Goal: Task Accomplishment & Management: Use online tool/utility

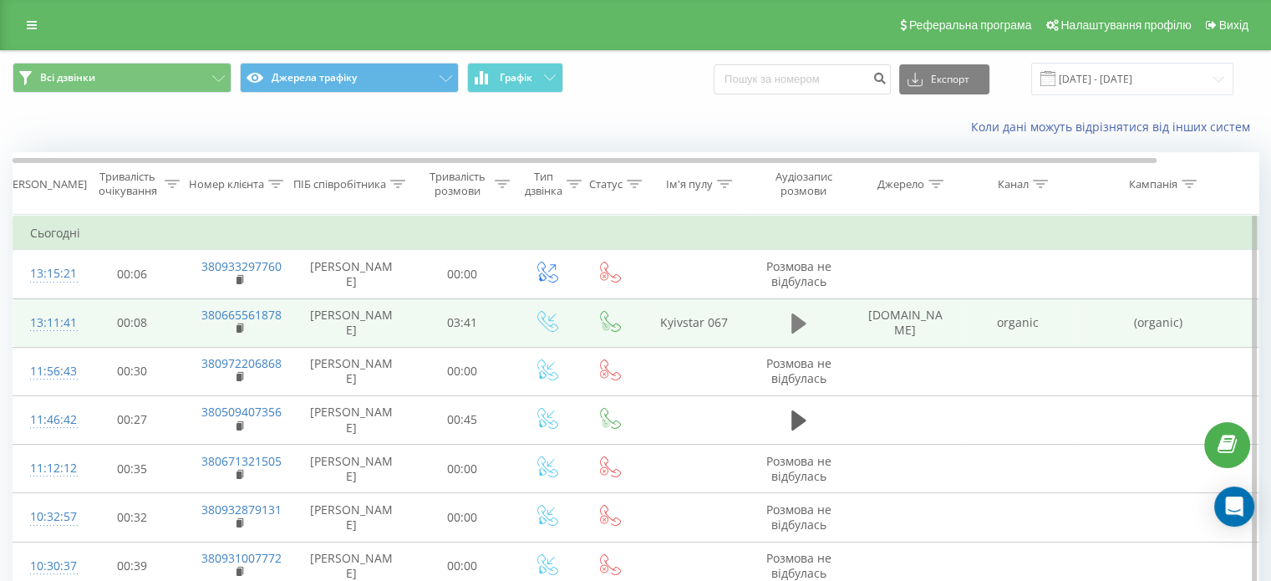
click at [786, 329] on button at bounding box center [798, 323] width 25 height 25
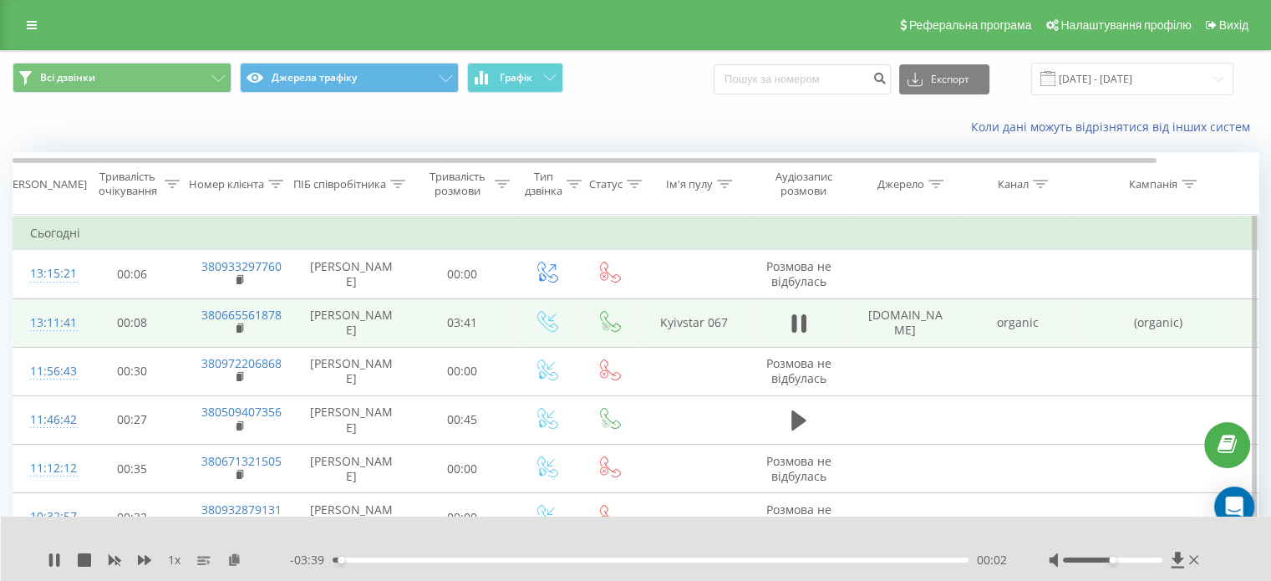
click at [1117, 557] on div at bounding box center [1126, 560] width 154 height 17
click at [1120, 559] on div at bounding box center [1112, 559] width 99 height 5
click at [516, 555] on div "- 03:37 00:04 00:04" at bounding box center [648, 560] width 717 height 17
drag, startPoint x: 480, startPoint y: 554, endPoint x: 491, endPoint y: 553, distance: 11.7
click at [491, 553] on div "- 03:37 00:05 00:05" at bounding box center [648, 560] width 717 height 17
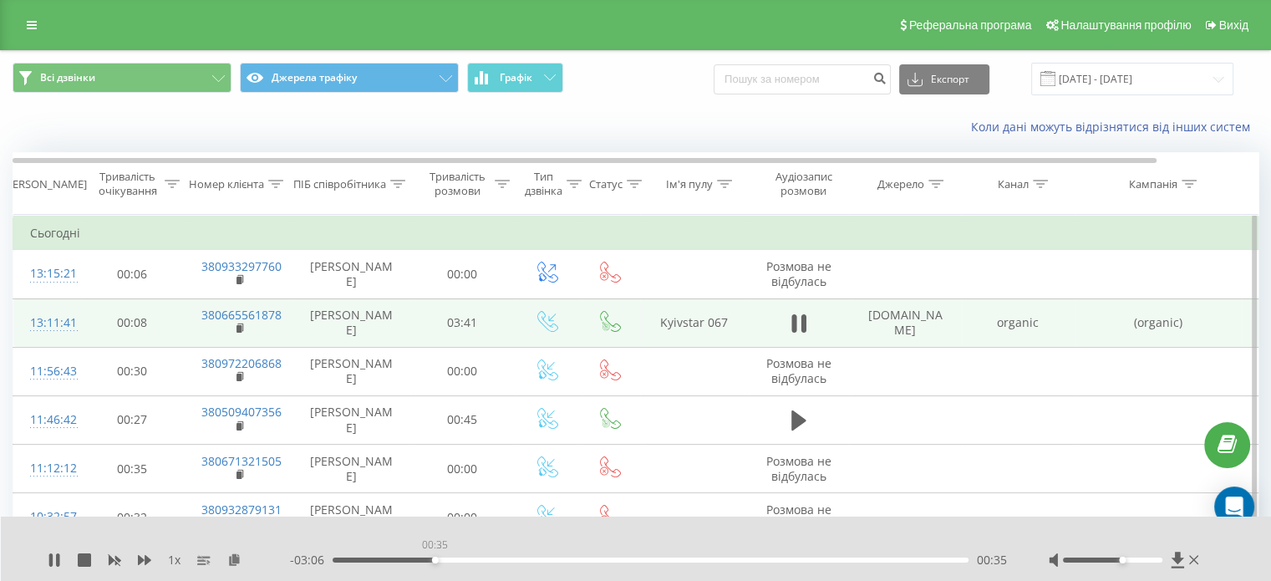
drag, startPoint x: 351, startPoint y: 557, endPoint x: 438, endPoint y: 559, distance: 86.9
click at [438, 559] on div "00:35" at bounding box center [435, 560] width 7 height 7
drag, startPoint x: 451, startPoint y: 558, endPoint x: 480, endPoint y: 558, distance: 28.4
click at [480, 558] on div "00:51" at bounding box center [480, 560] width 7 height 7
drag, startPoint x: 484, startPoint y: 560, endPoint x: 495, endPoint y: 560, distance: 10.9
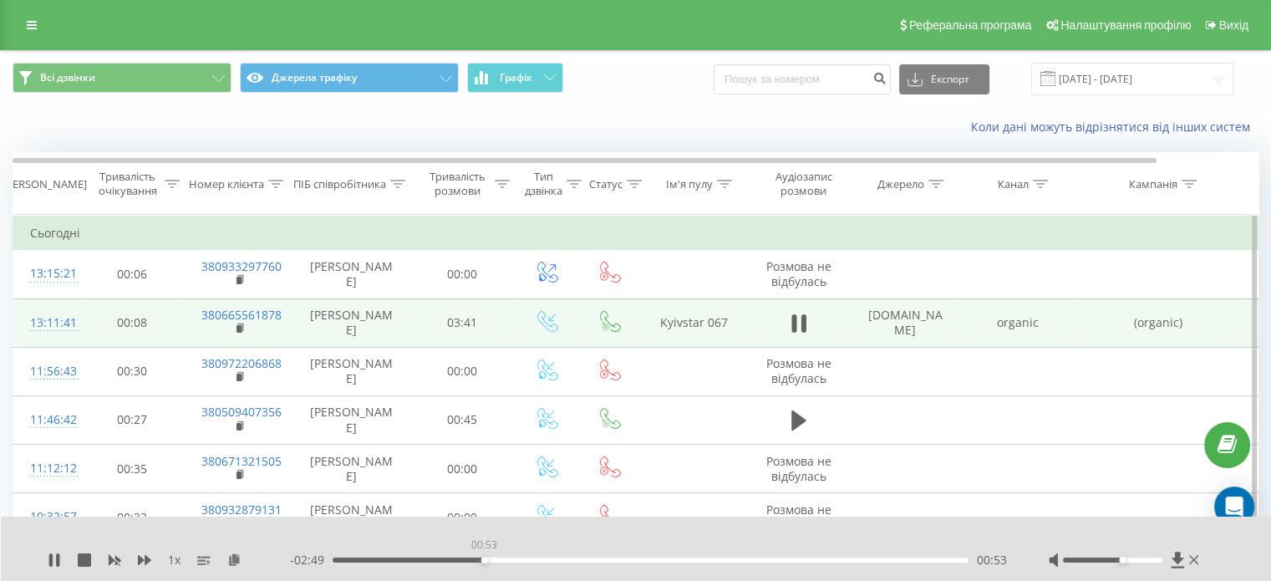
click at [488, 560] on div "00:53" at bounding box center [484, 560] width 7 height 7
drag, startPoint x: 503, startPoint y: 560, endPoint x: 525, endPoint y: 561, distance: 21.7
click at [522, 561] on div "01:04" at bounding box center [518, 560] width 7 height 7
drag, startPoint x: 523, startPoint y: 561, endPoint x: 509, endPoint y: 561, distance: 14.2
click at [509, 561] on div "01:02" at bounding box center [512, 560] width 7 height 7
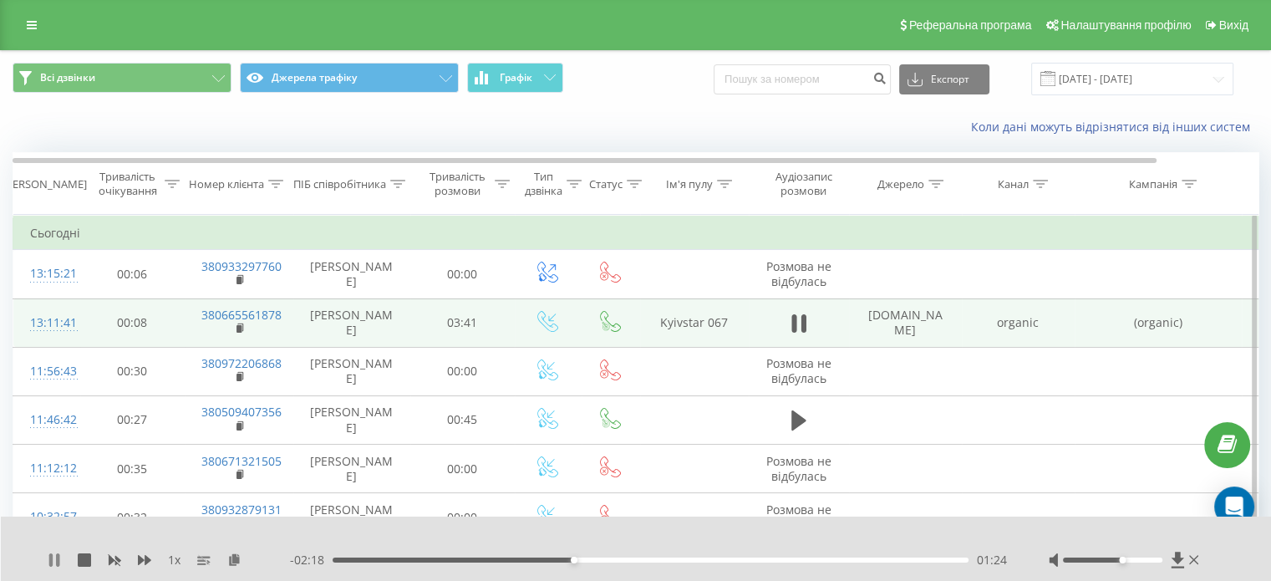
click at [51, 565] on icon at bounding box center [50, 559] width 3 height 13
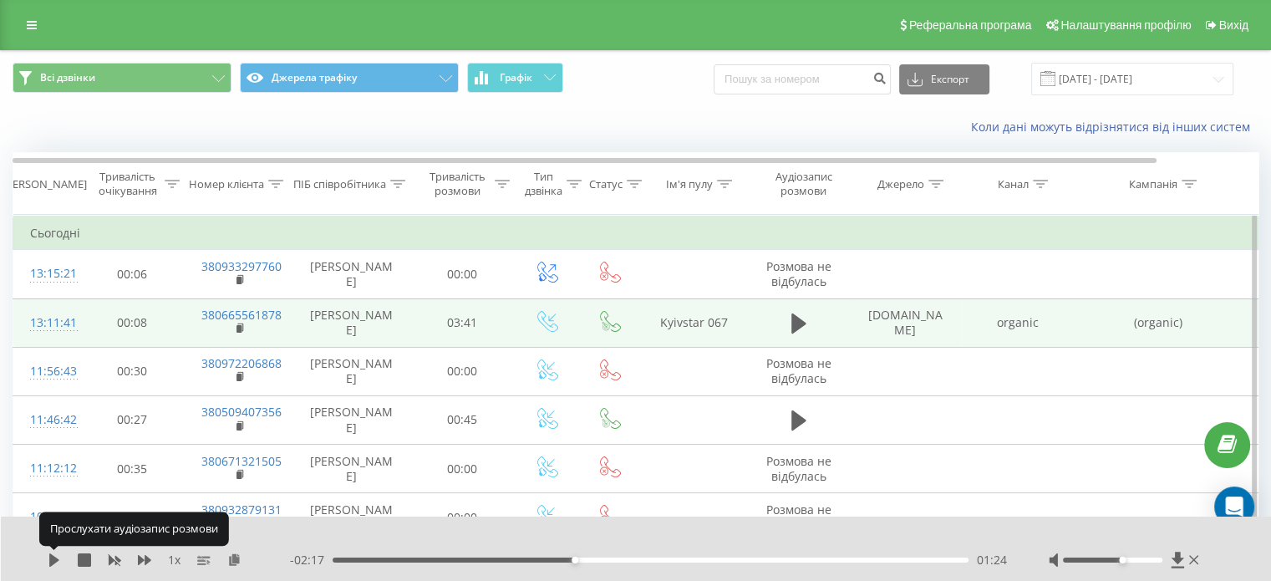
click at [51, 565] on icon at bounding box center [54, 559] width 10 height 13
click at [51, 565] on icon at bounding box center [50, 559] width 3 height 13
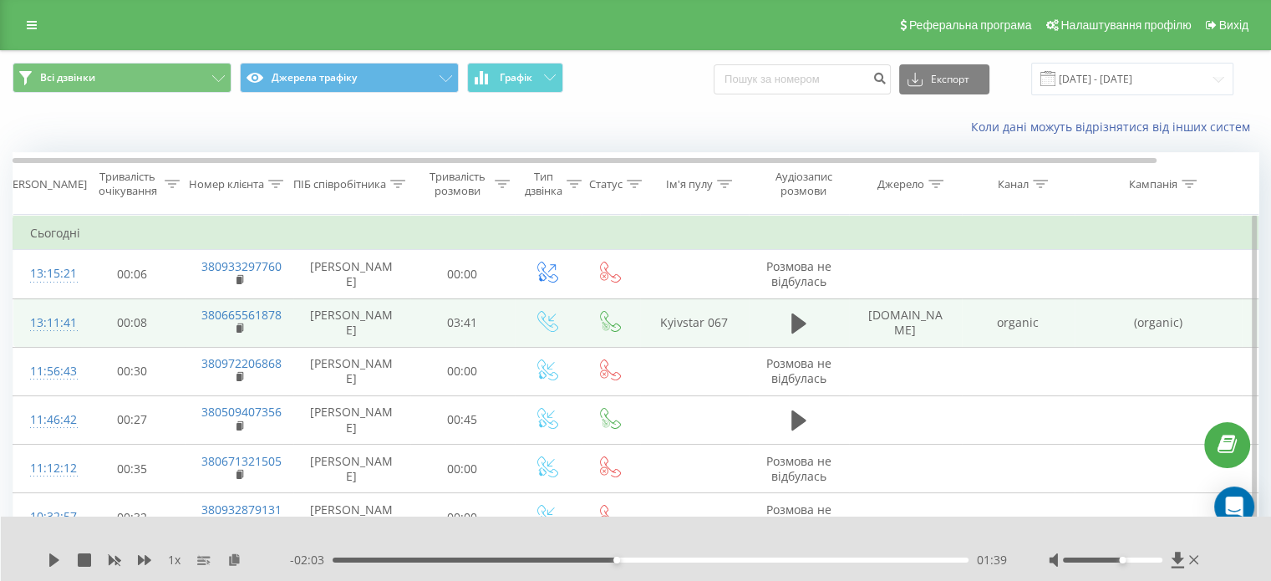
click at [377, 555] on div "- 02:03 01:39 01:39" at bounding box center [648, 560] width 717 height 17
click at [387, 560] on div "01:39" at bounding box center [651, 559] width 636 height 5
click at [400, 560] on div "00:00" at bounding box center [651, 559] width 636 height 5
click at [41, 562] on div "1 x - 03:42 00:00 00:00" at bounding box center [636, 549] width 1271 height 64
click at [49, 557] on icon at bounding box center [54, 559] width 10 height 13
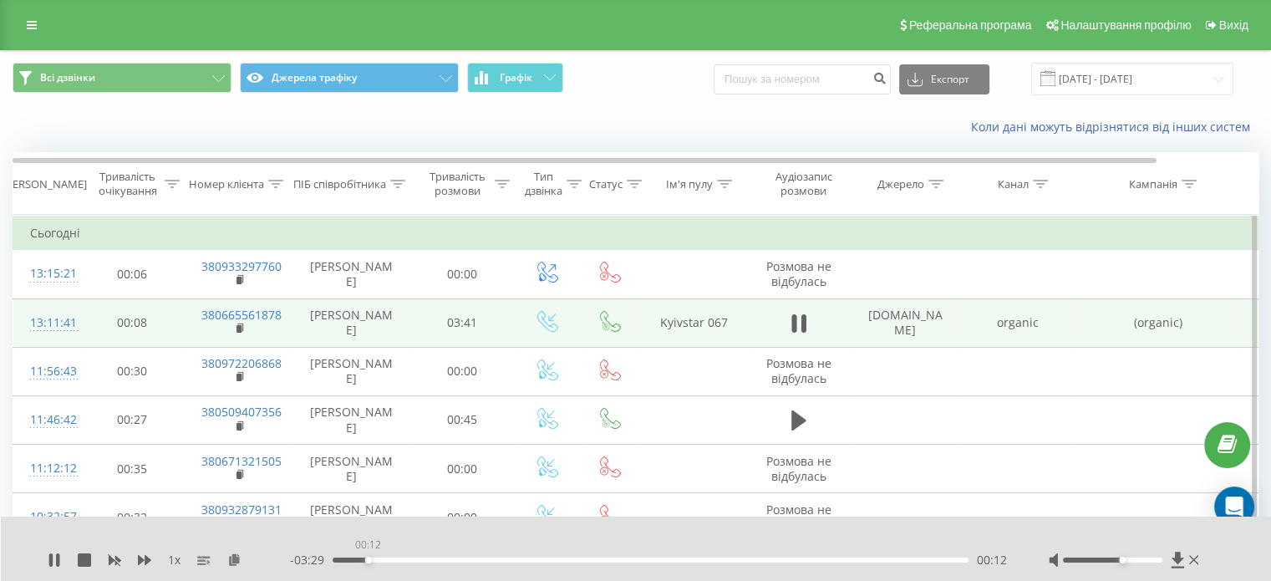
drag, startPoint x: 391, startPoint y: 561, endPoint x: 362, endPoint y: 562, distance: 29.3
click at [362, 562] on div "00:12" at bounding box center [651, 559] width 636 height 5
click at [53, 562] on icon at bounding box center [54, 559] width 13 height 13
click at [386, 560] on div "00:18" at bounding box center [651, 559] width 636 height 5
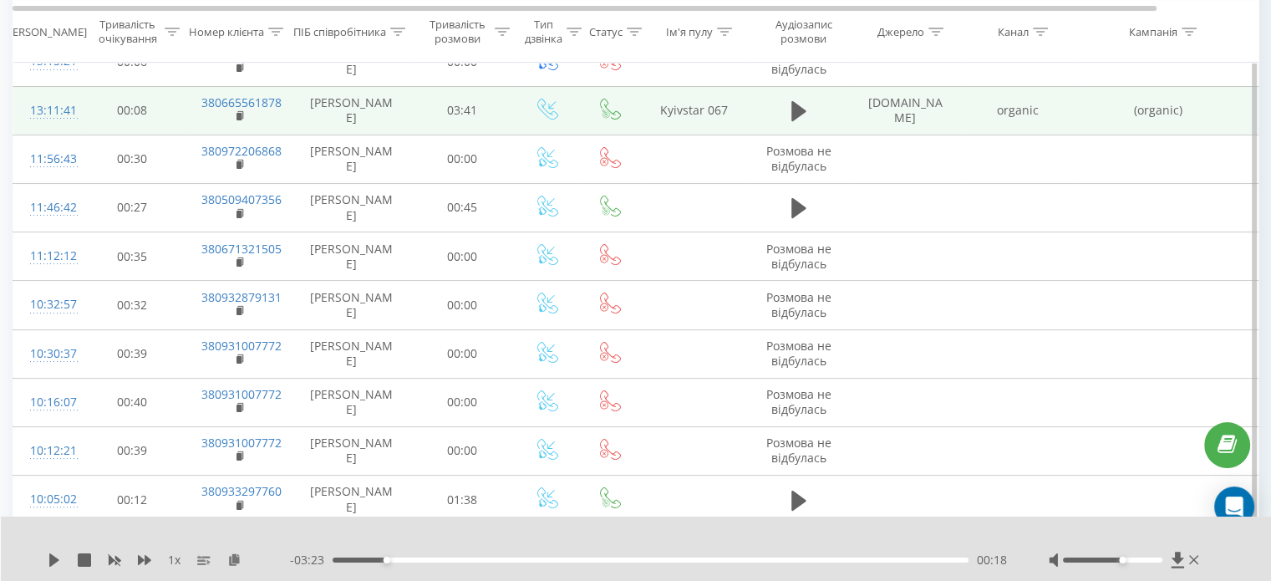
scroll to position [251, 0]
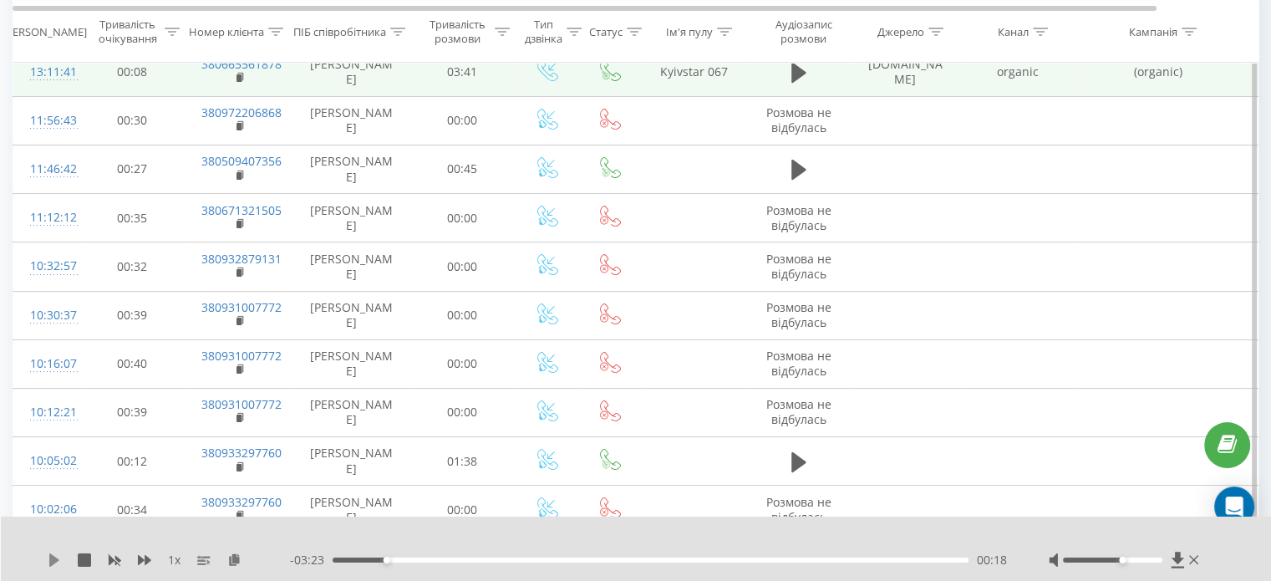
click at [51, 566] on icon at bounding box center [54, 559] width 13 height 13
drag, startPoint x: 394, startPoint y: 561, endPoint x: 371, endPoint y: 561, distance: 22.6
click at [371, 561] on div "00:13" at bounding box center [372, 560] width 7 height 7
click at [59, 558] on icon at bounding box center [57, 559] width 3 height 13
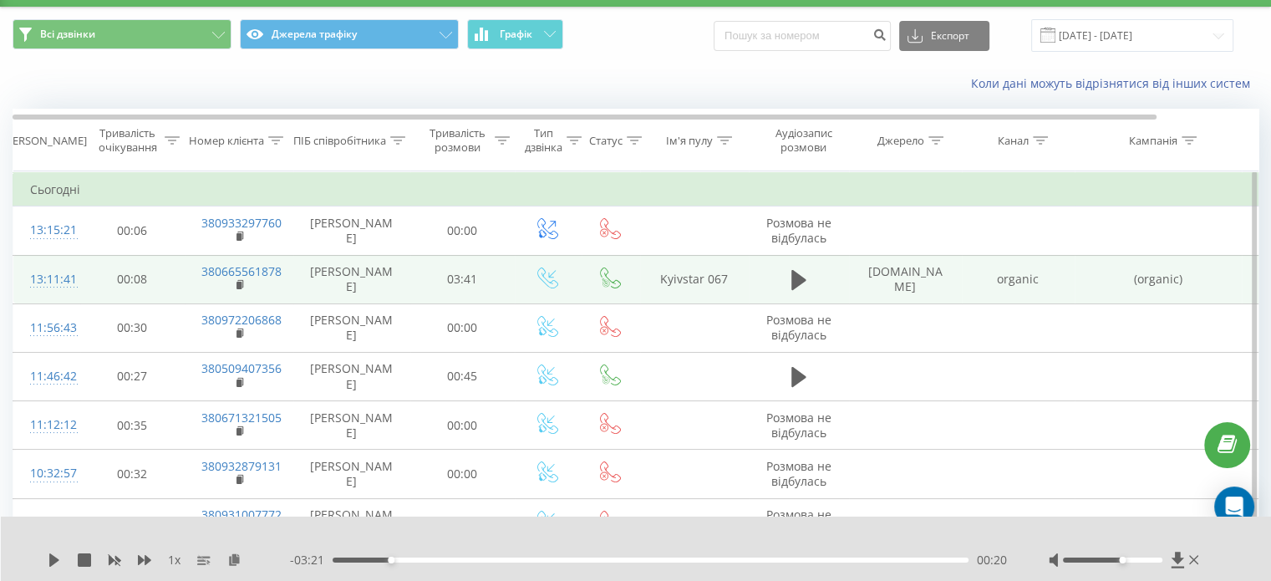
scroll to position [0, 0]
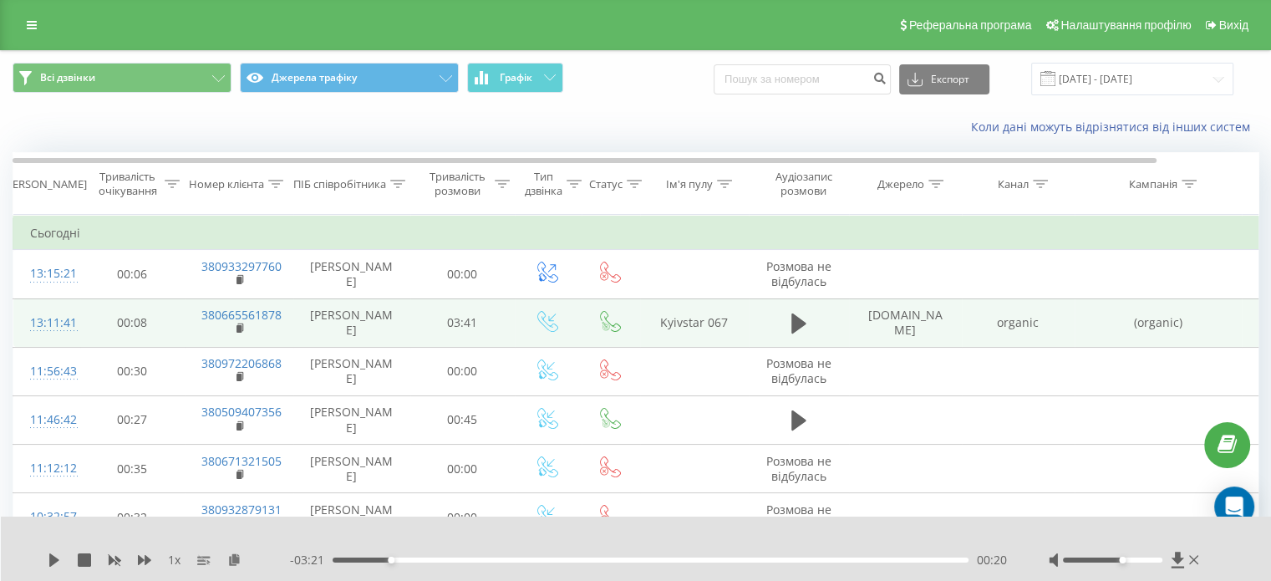
click at [47, 555] on div "1 x - 03:21 00:20 00:20" at bounding box center [636, 549] width 1271 height 64
click at [46, 558] on div "1 x - 03:21 00:20 00:20" at bounding box center [636, 549] width 1271 height 64
click at [48, 560] on icon at bounding box center [54, 559] width 13 height 13
drag, startPoint x: 1117, startPoint y: 561, endPoint x: 1106, endPoint y: 562, distance: 11.7
click at [1106, 562] on div at bounding box center [1112, 559] width 99 height 5
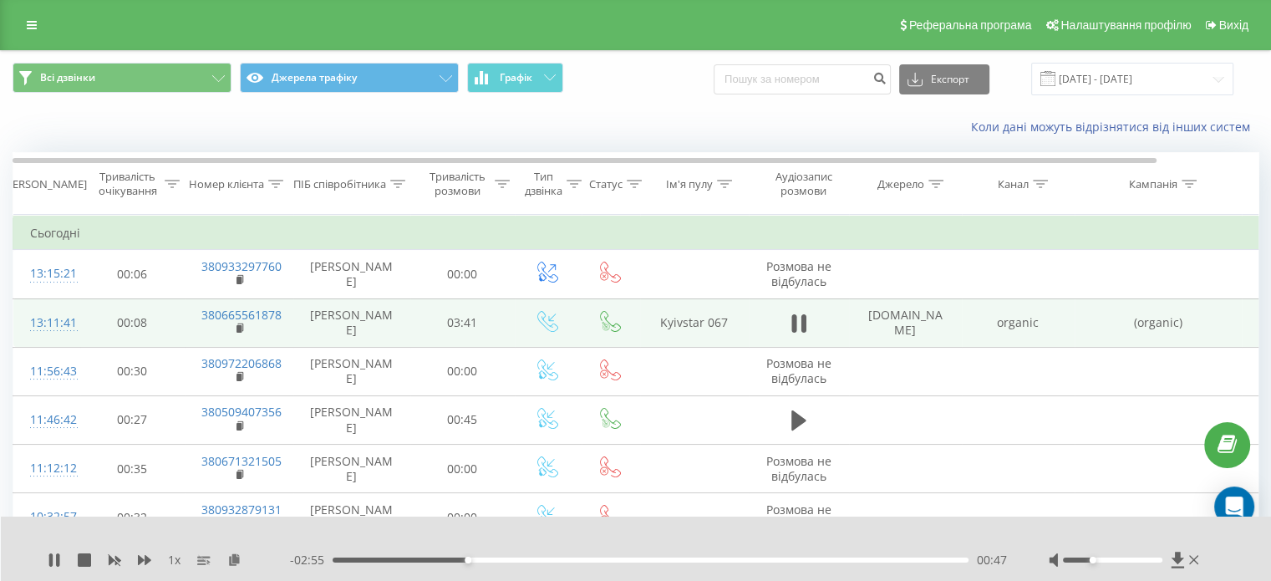
drag, startPoint x: 1100, startPoint y: 559, endPoint x: 1091, endPoint y: 557, distance: 9.3
click at [1091, 557] on div "Accessibility label" at bounding box center [1092, 560] width 7 height 7
drag, startPoint x: 472, startPoint y: 557, endPoint x: 495, endPoint y: 553, distance: 23.0
click at [495, 557] on div "00:55" at bounding box center [493, 560] width 7 height 7
click at [1073, 558] on div at bounding box center [1112, 559] width 99 height 5
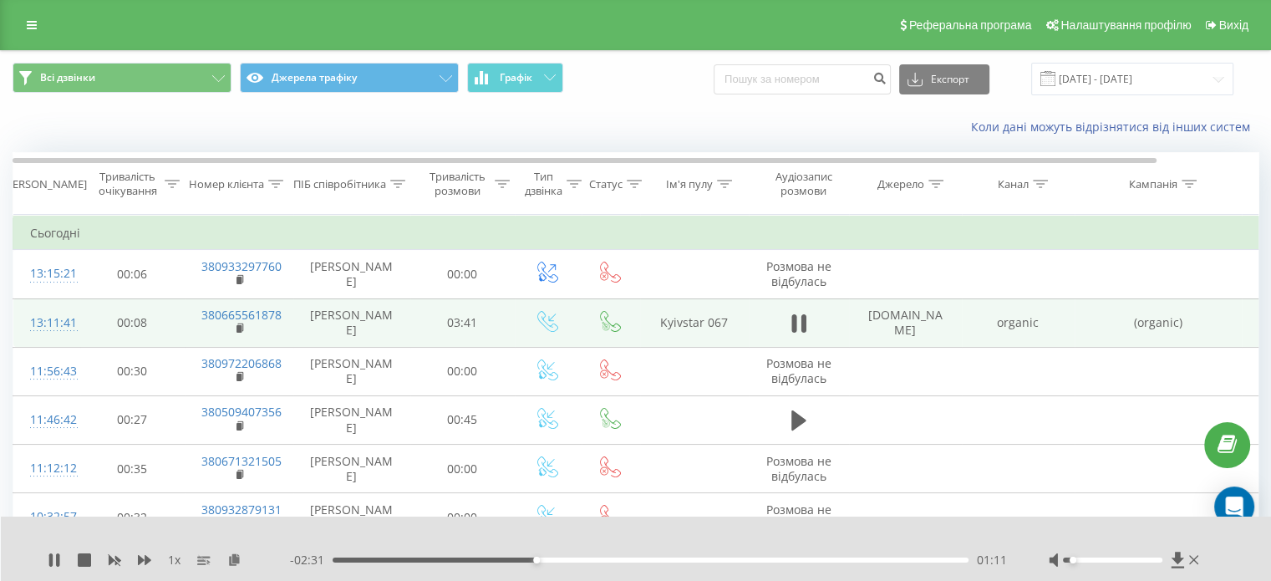
click at [1070, 559] on div "Accessibility label" at bounding box center [1073, 560] width 7 height 7
click at [1072, 558] on div "Accessibility label" at bounding box center [1073, 560] width 7 height 7
drag, startPoint x: 568, startPoint y: 560, endPoint x: 581, endPoint y: 559, distance: 12.6
click at [581, 559] on div "01:26" at bounding box center [581, 560] width 7 height 7
click at [664, 563] on div "- 01:46 01:56 01:56" at bounding box center [648, 560] width 717 height 17
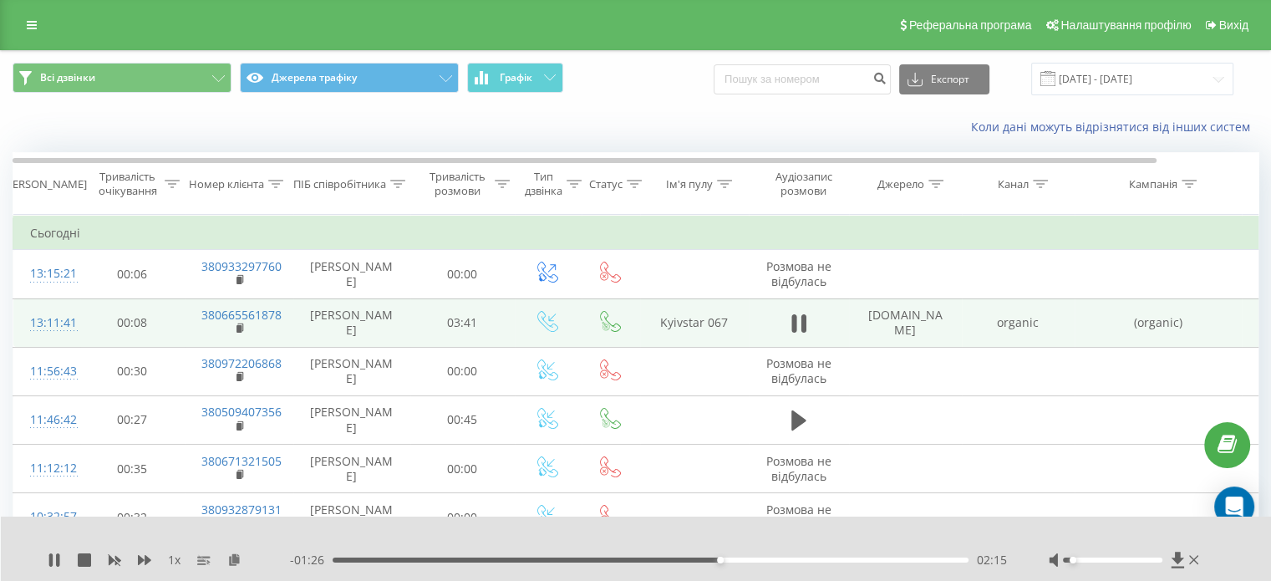
drag, startPoint x: 722, startPoint y: 556, endPoint x: 738, endPoint y: 562, distance: 17.2
click at [738, 562] on div "- 01:26 02:15 02:15" at bounding box center [648, 560] width 717 height 17
drag, startPoint x: 719, startPoint y: 560, endPoint x: 747, endPoint y: 561, distance: 28.4
click at [732, 561] on div "02:18" at bounding box center [728, 560] width 7 height 7
click at [1079, 560] on div "Accessibility label" at bounding box center [1082, 560] width 7 height 7
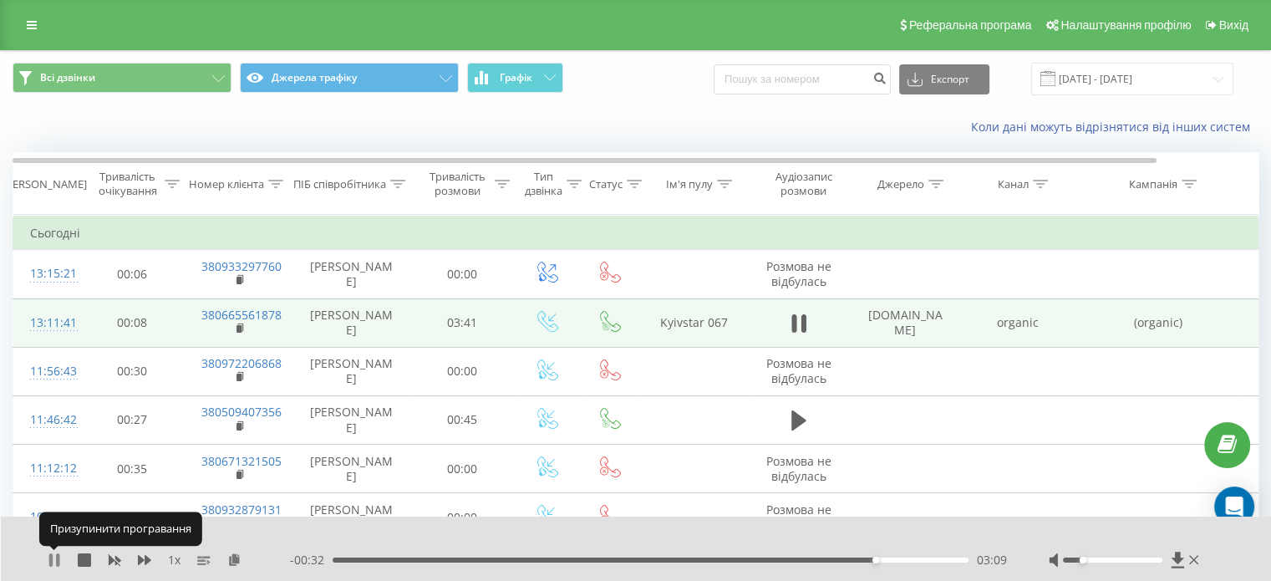
click at [53, 563] on icon at bounding box center [54, 559] width 13 height 13
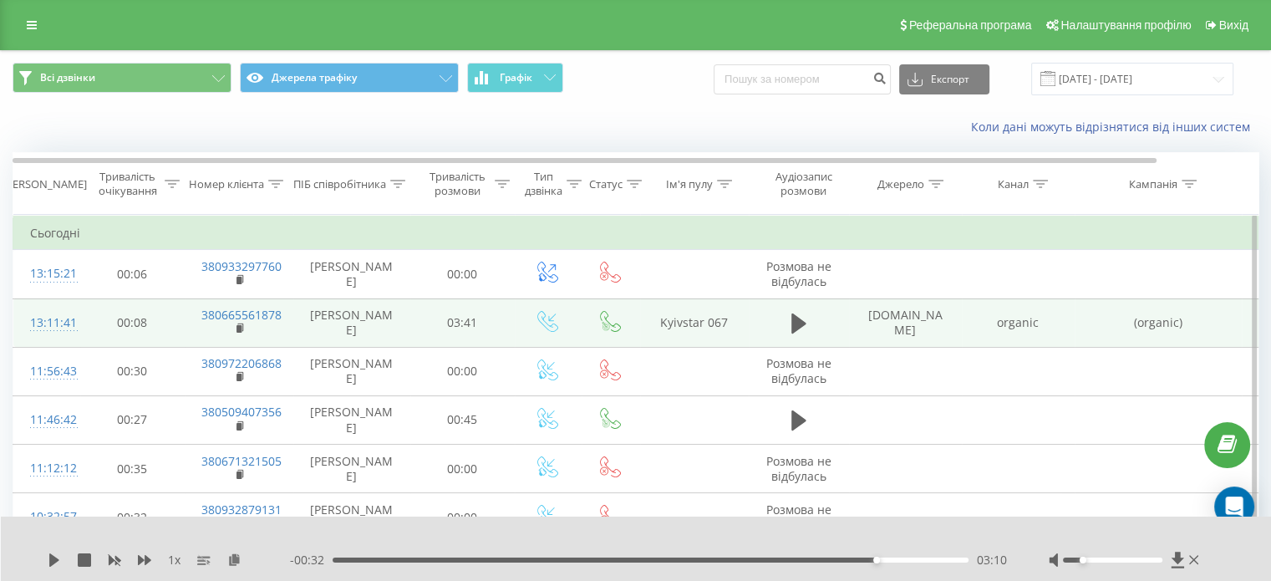
click at [1194, 556] on icon at bounding box center [1194, 559] width 10 height 13
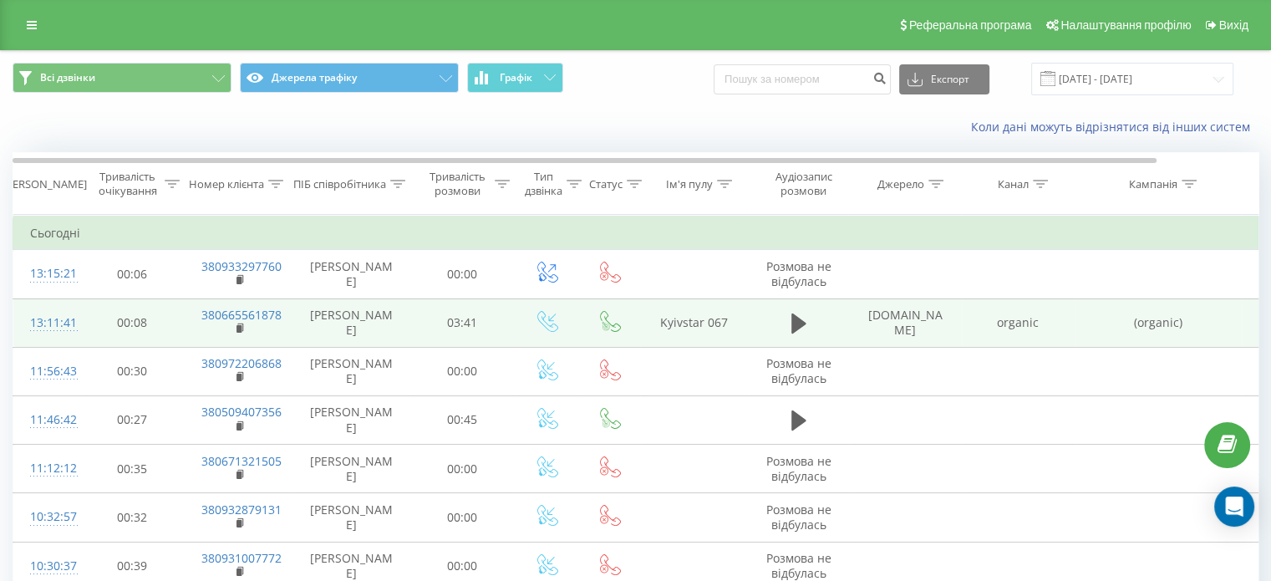
click at [1178, 331] on td "(organic)" at bounding box center [1158, 322] width 167 height 48
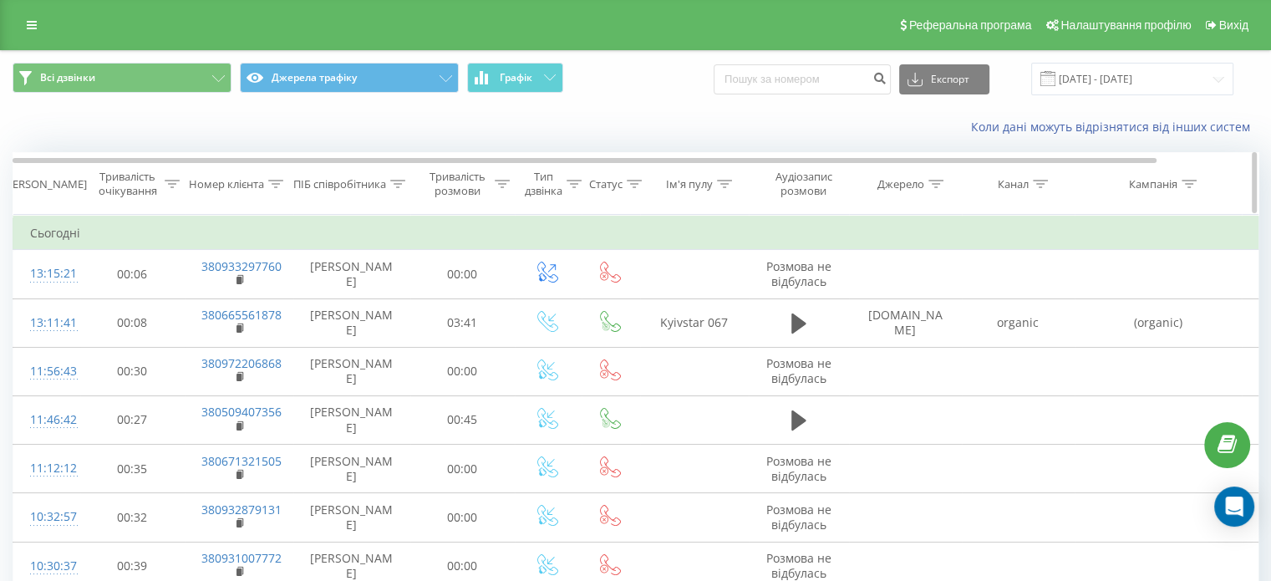
click at [1165, 191] on th "Кампанія" at bounding box center [1158, 184] width 167 height 62
click at [1168, 185] on div "Кампанія" at bounding box center [1153, 184] width 48 height 14
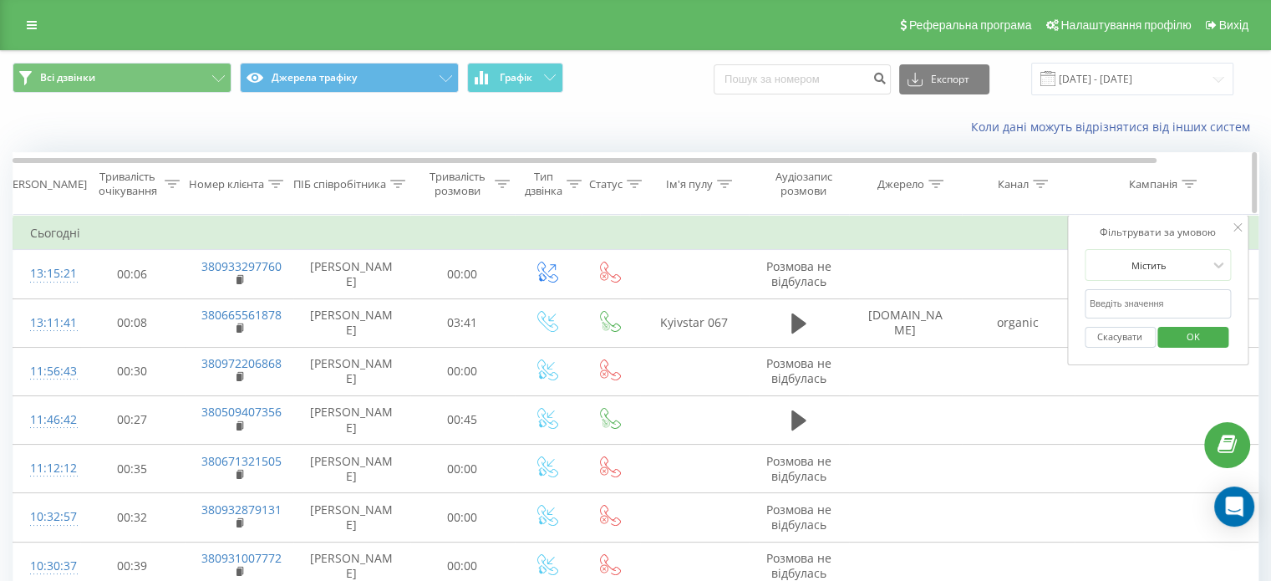
click at [1183, 185] on icon at bounding box center [1189, 184] width 15 height 8
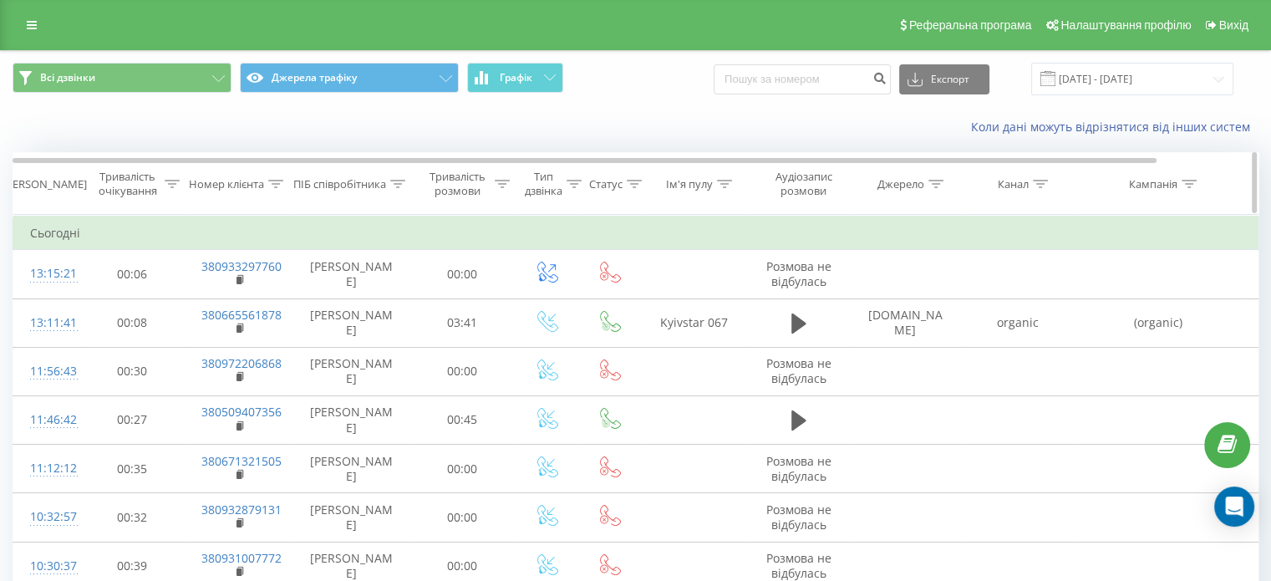
click at [1031, 183] on div "Канал" at bounding box center [1023, 184] width 50 height 14
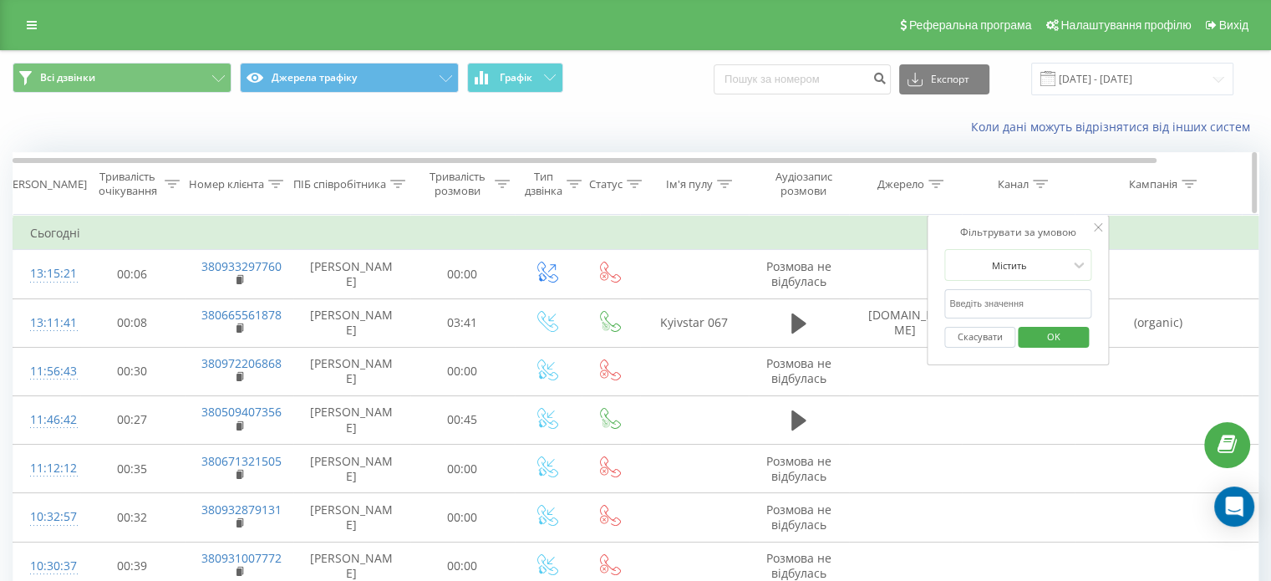
click at [1031, 183] on div "Канал" at bounding box center [1023, 184] width 50 height 14
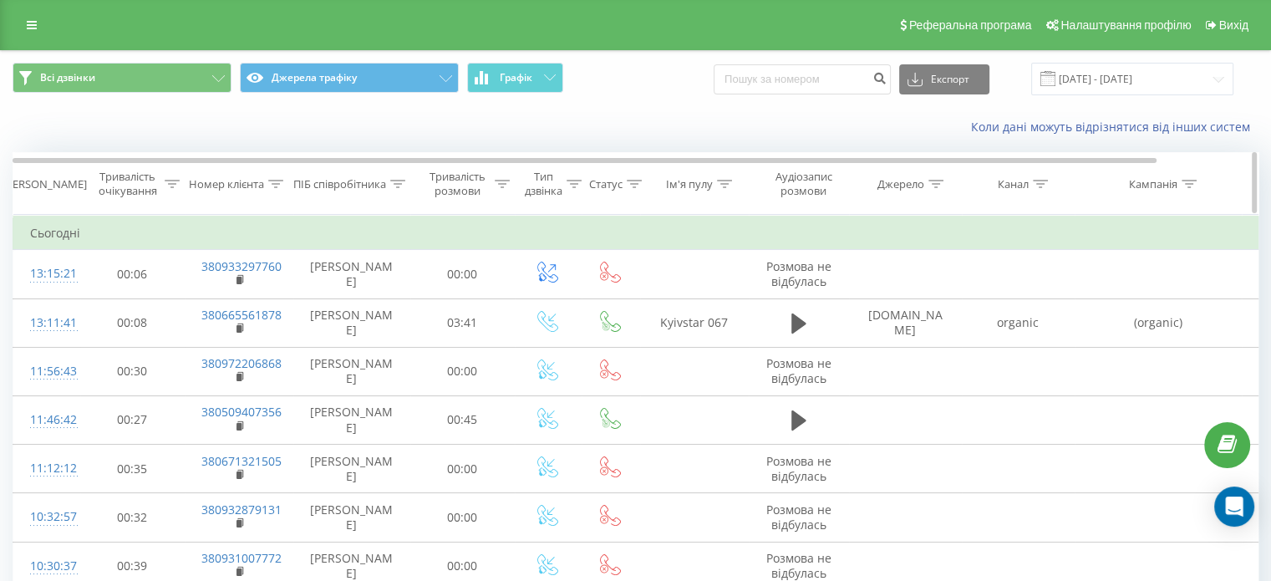
click at [919, 183] on div "Джерело" at bounding box center [901, 184] width 47 height 14
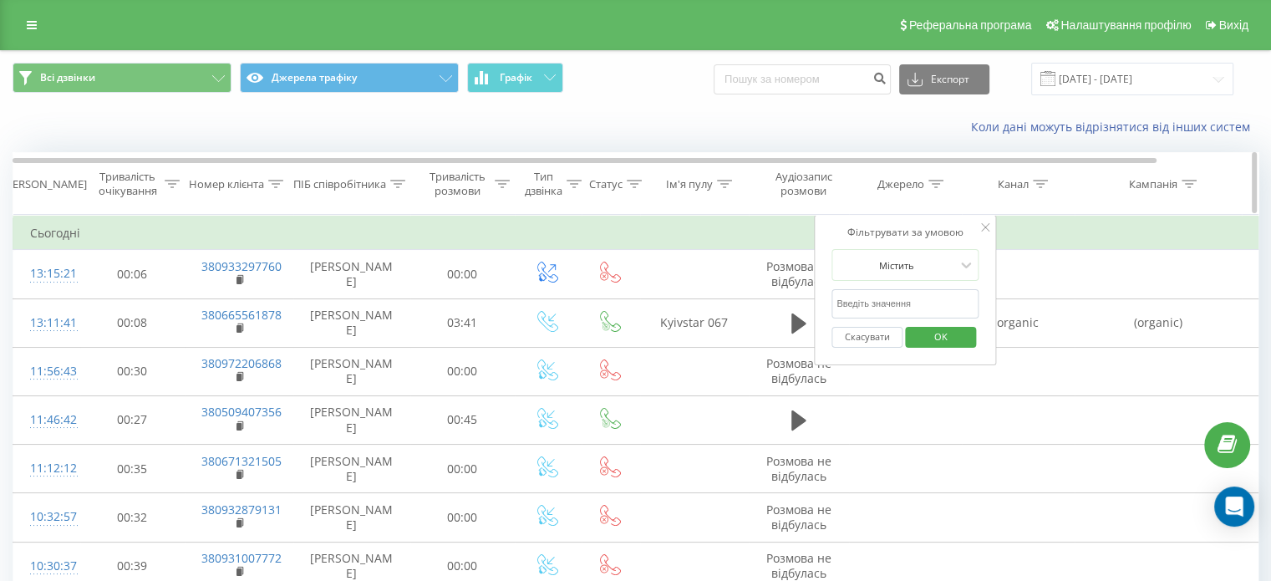
click at [919, 183] on div "Джерело" at bounding box center [901, 184] width 47 height 14
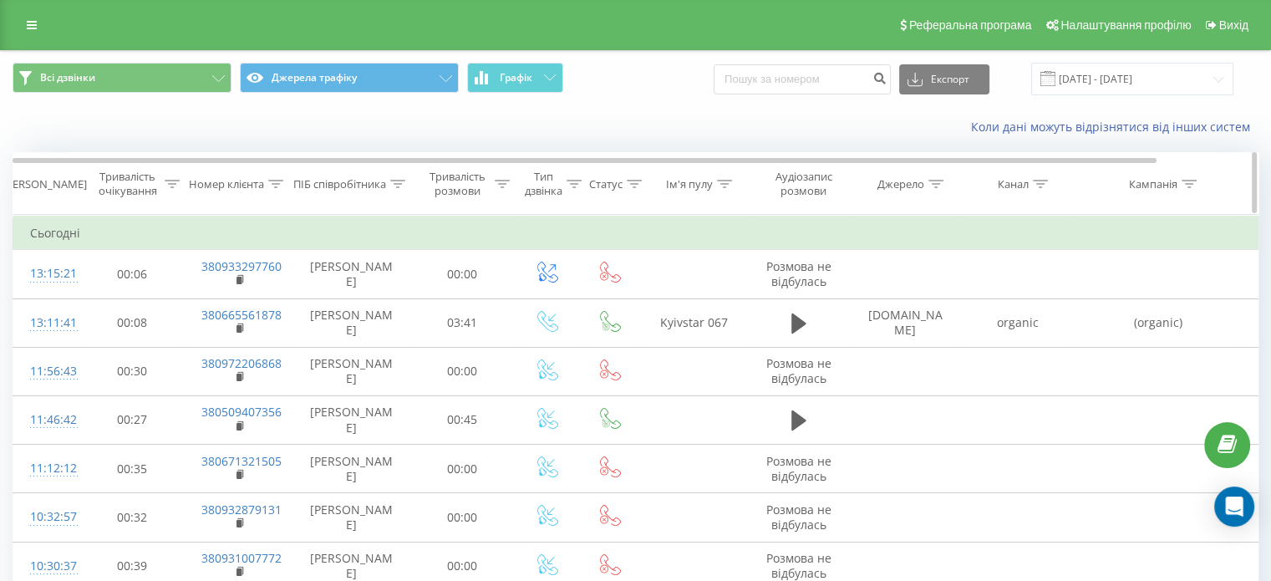
click at [821, 186] on div "Аудіозапис розмови" at bounding box center [803, 184] width 81 height 28
click at [1041, 129] on link "Коли дані можуть відрізнятися вiд інших систем" at bounding box center [1115, 127] width 288 height 16
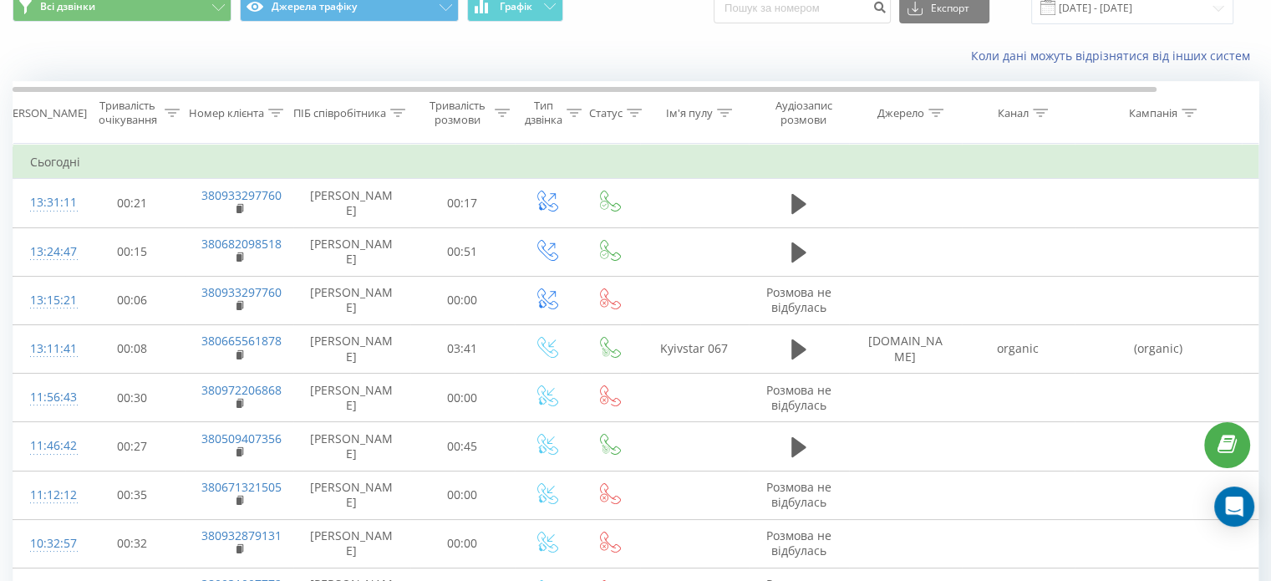
scroll to position [167, 0]
